Goal: Check status: Check status

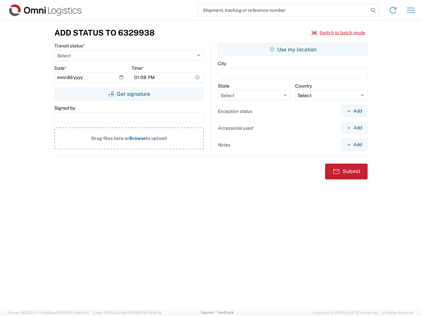
click at [283, 10] on input "search" at bounding box center [283, 10] width 171 height 13
click at [373, 11] on icon at bounding box center [372, 10] width 9 height 9
click at [393, 10] on icon at bounding box center [393, 10] width 11 height 11
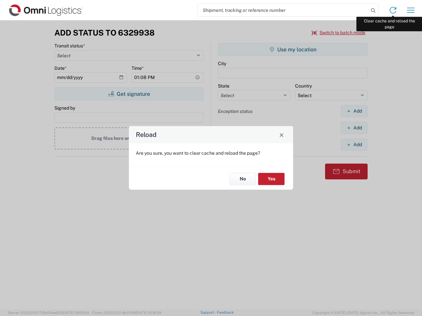
click at [411, 10] on div "Reload Are you sure, you want to clear cache and reload the page? No Yes" at bounding box center [211, 158] width 422 height 316
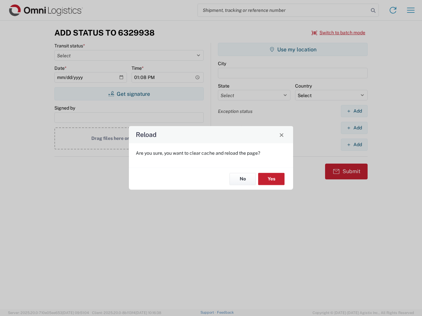
click at [338, 33] on div "Reload Are you sure, you want to clear cache and reload the page? No Yes" at bounding box center [211, 158] width 422 height 316
click at [129, 94] on div "Reload Are you sure, you want to clear cache and reload the page? No Yes" at bounding box center [211, 158] width 422 height 316
click at [293, 49] on div "Reload Are you sure, you want to clear cache and reload the page? No Yes" at bounding box center [211, 158] width 422 height 316
click at [354, 111] on div "Reload Are you sure, you want to clear cache and reload the page? No Yes" at bounding box center [211, 158] width 422 height 316
click at [354, 128] on div "Reload Are you sure, you want to clear cache and reload the page? No Yes" at bounding box center [211, 158] width 422 height 316
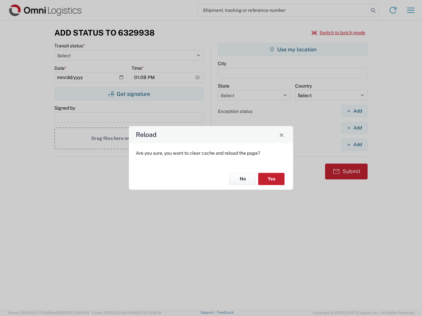
click at [354, 145] on div "Reload Are you sure, you want to clear cache and reload the page? No Yes" at bounding box center [211, 158] width 422 height 316
